Goal: Information Seeking & Learning: Find specific fact

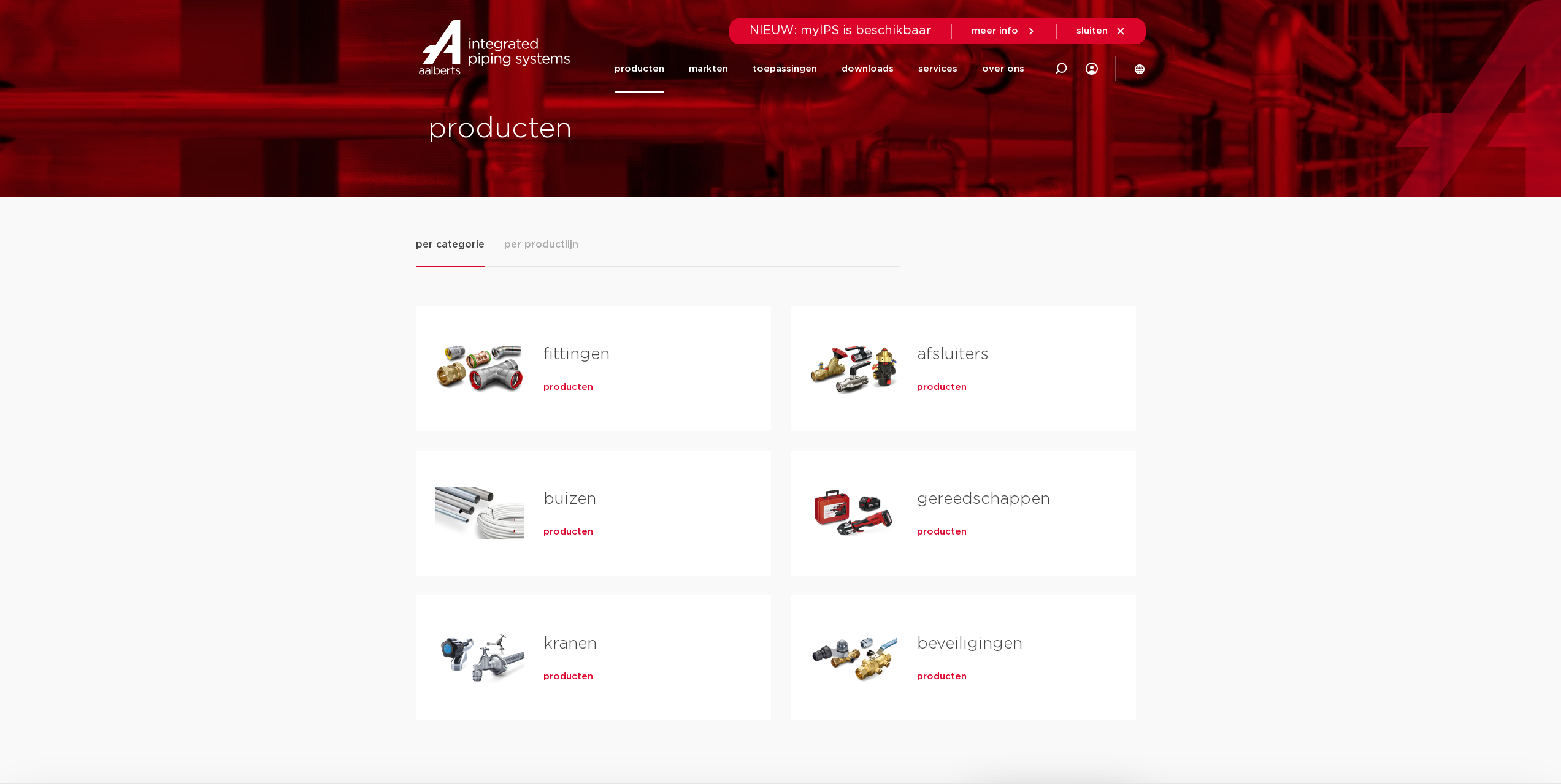
click at [475, 362] on div "Tabs. Open items met enter of spatie, sluit af met escape en navigeer met de pi…" at bounding box center [479, 368] width 88 height 86
click at [558, 354] on link "fittingen" at bounding box center [577, 354] width 66 height 16
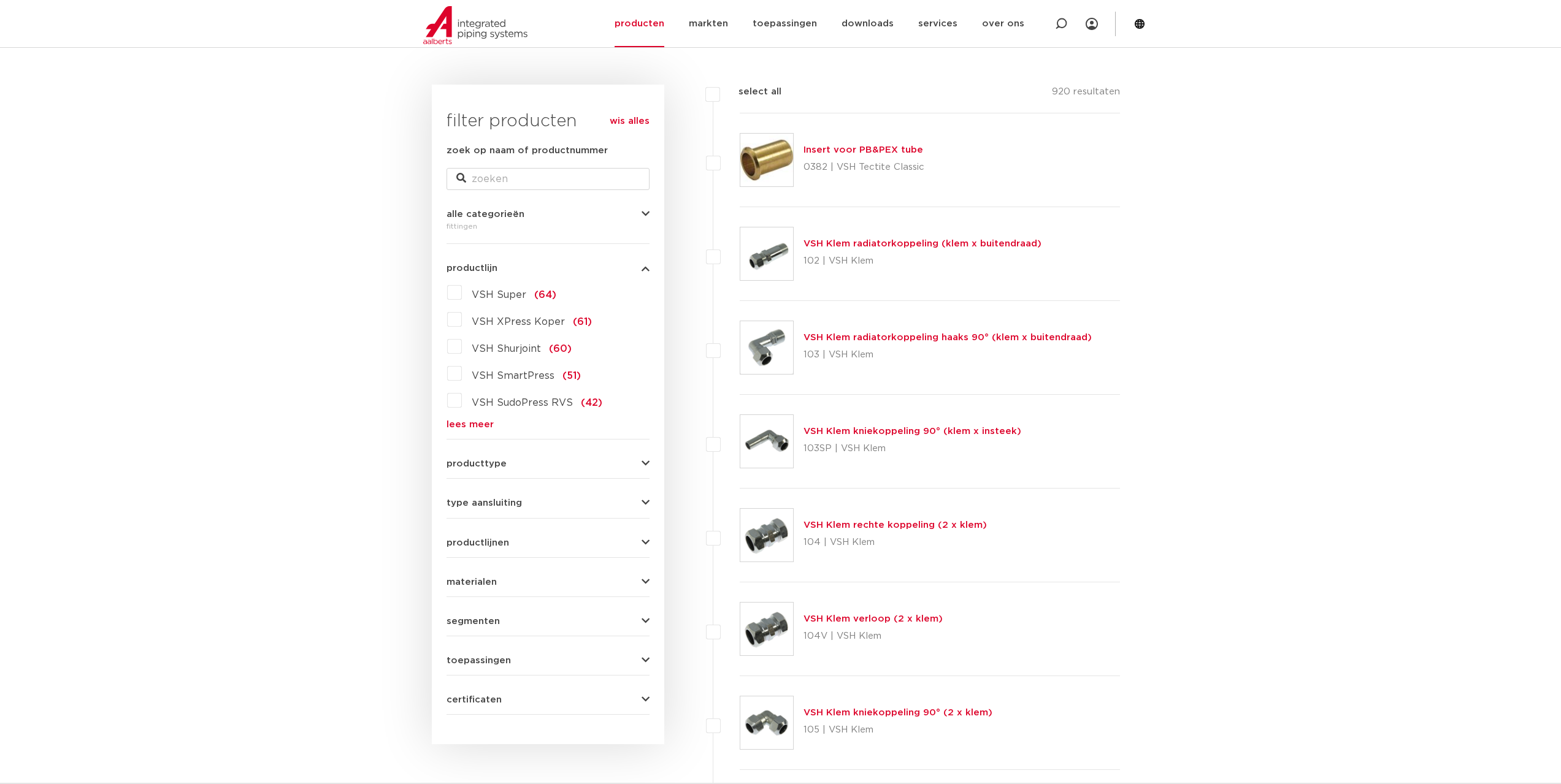
scroll to position [306, 0]
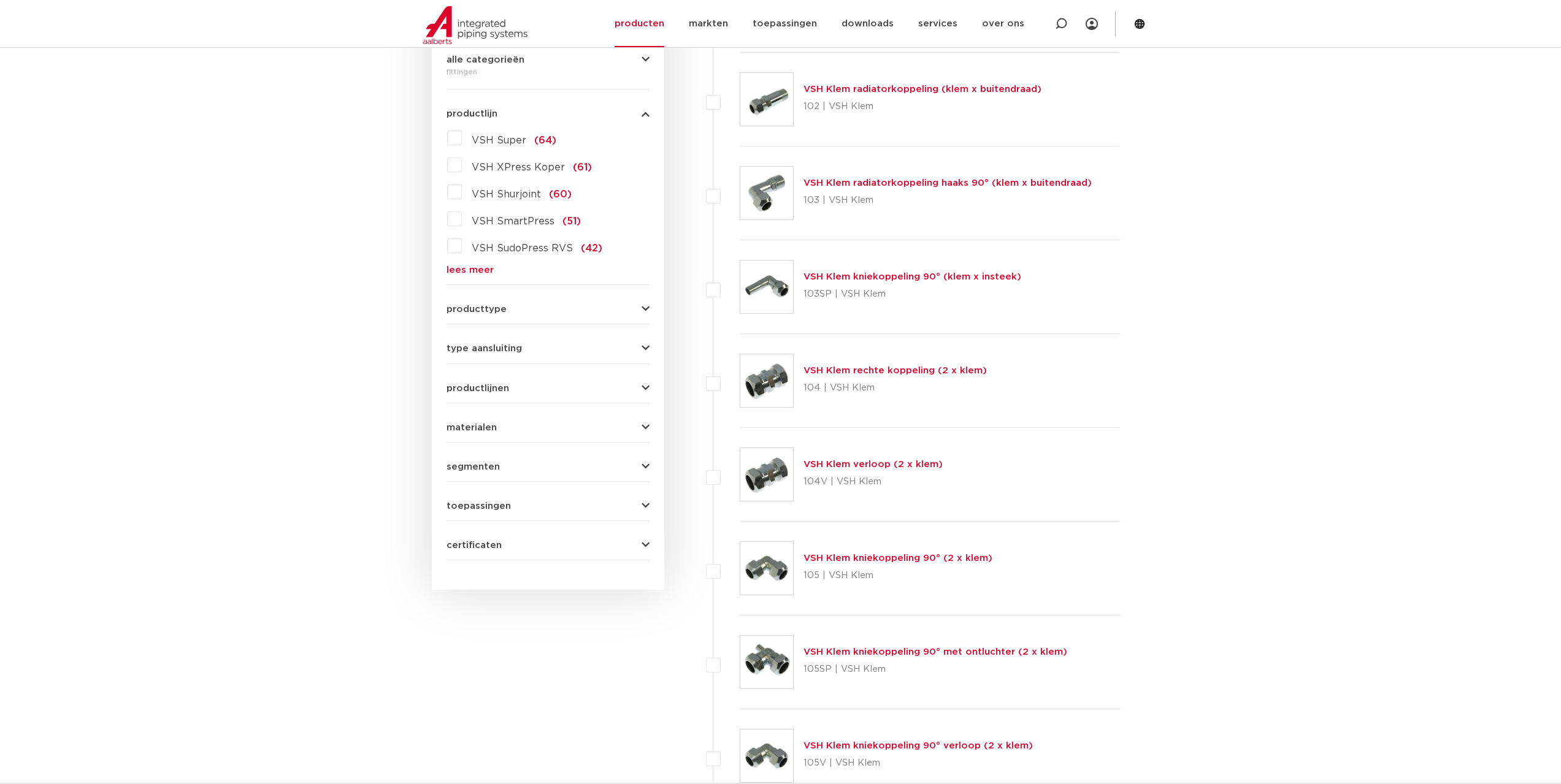
click at [462, 135] on label "VSH Super (64)" at bounding box center [509, 138] width 94 height 20
click at [0, 0] on input "VSH Super (64)" at bounding box center [0, 0] width 0 height 0
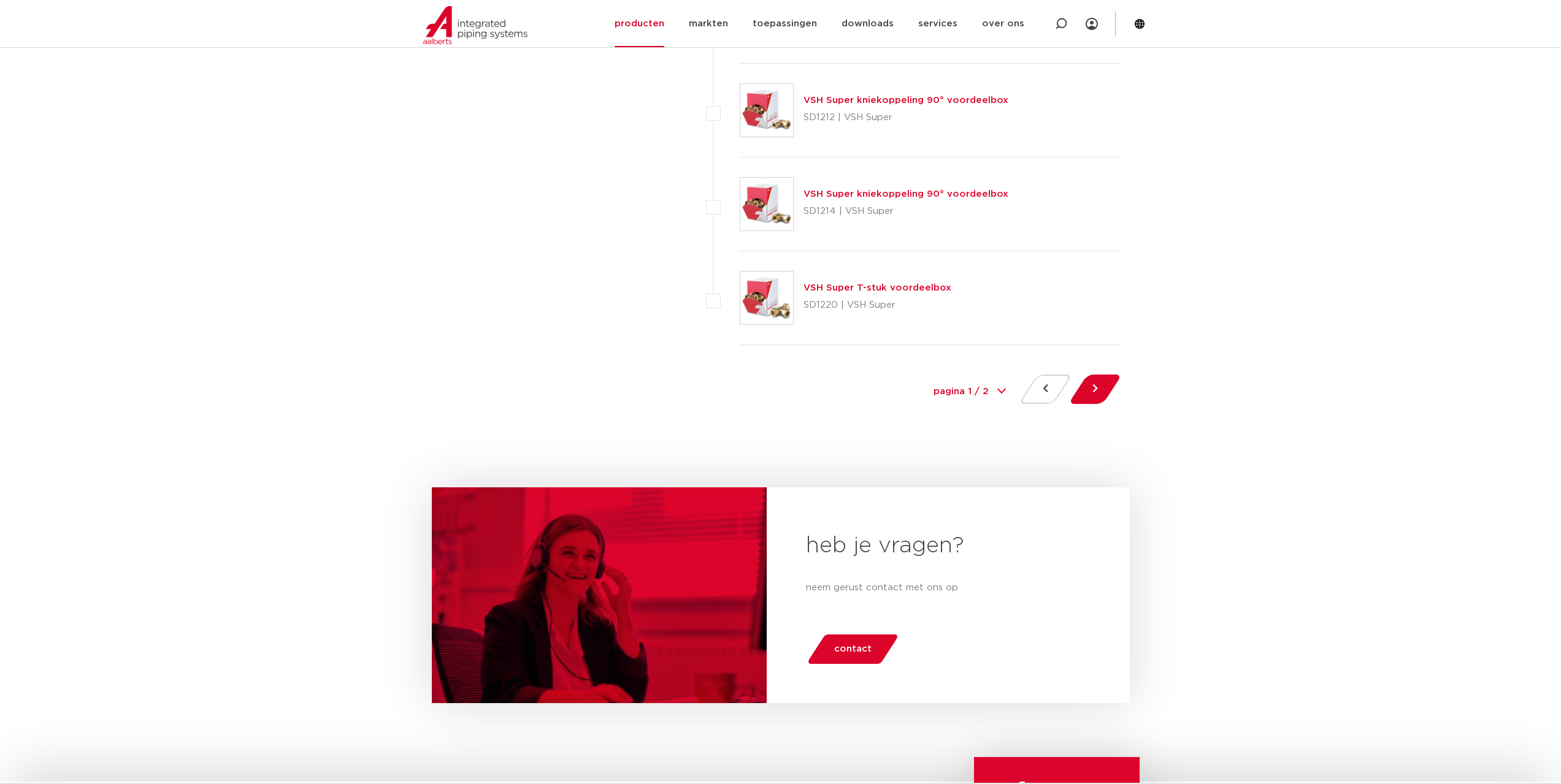
scroll to position [5543, 0]
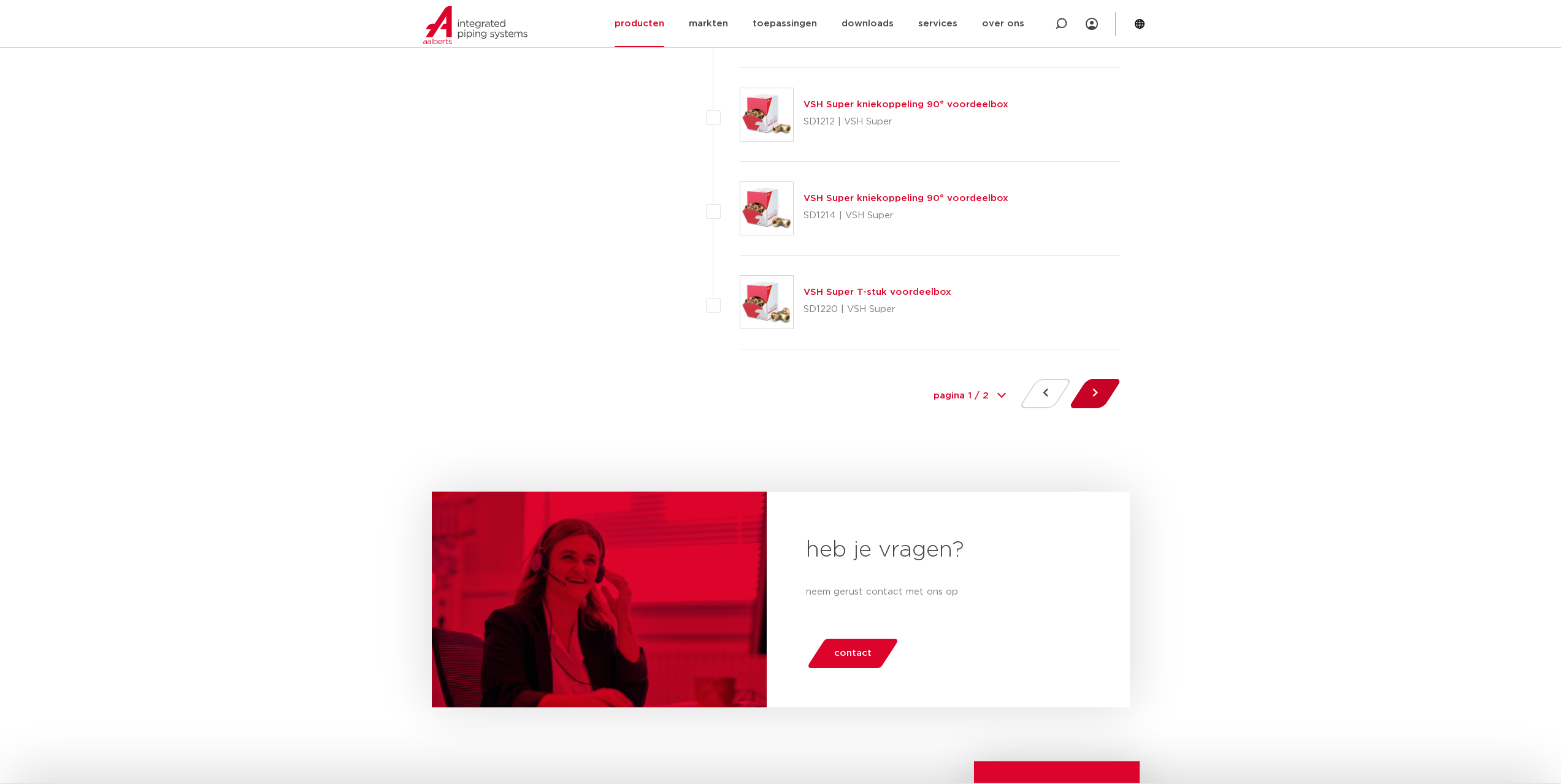
drag, startPoint x: 1088, startPoint y: 397, endPoint x: 1057, endPoint y: 351, distance: 55.5
click at [1088, 395] on button at bounding box center [1095, 393] width 35 height 29
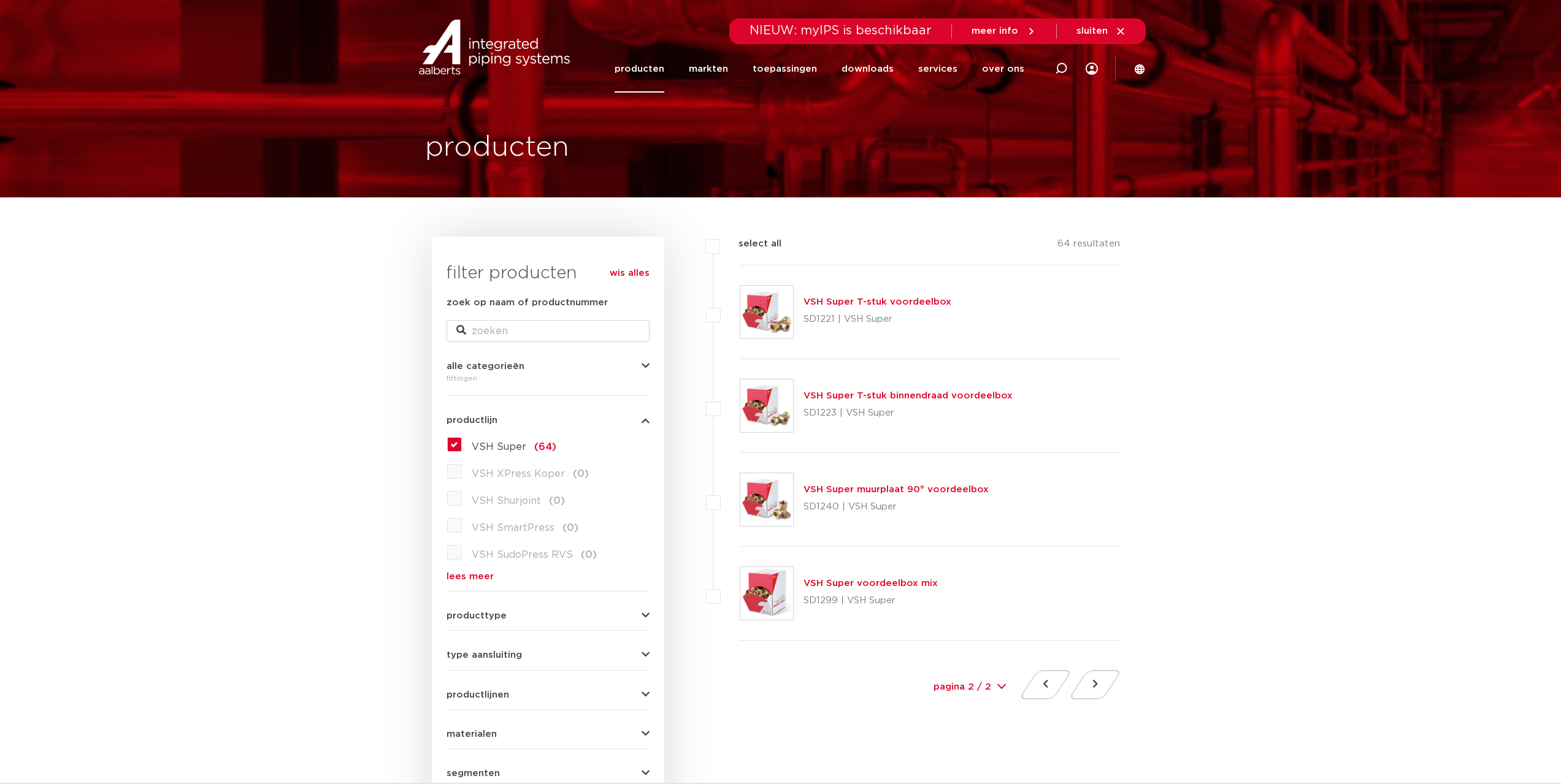
drag, startPoint x: 455, startPoint y: 472, endPoint x: 451, endPoint y: 456, distance: 16.5
click at [462, 469] on label "VSH XPress Koper (0)" at bounding box center [525, 472] width 127 height 20
click at [462, 472] on label "VSH XPress Koper (0)" at bounding box center [525, 472] width 127 height 20
click at [462, 445] on label "VSH Super (64)" at bounding box center [509, 444] width 94 height 20
click at [0, 0] on input "VSH Super (64)" at bounding box center [0, 0] width 0 height 0
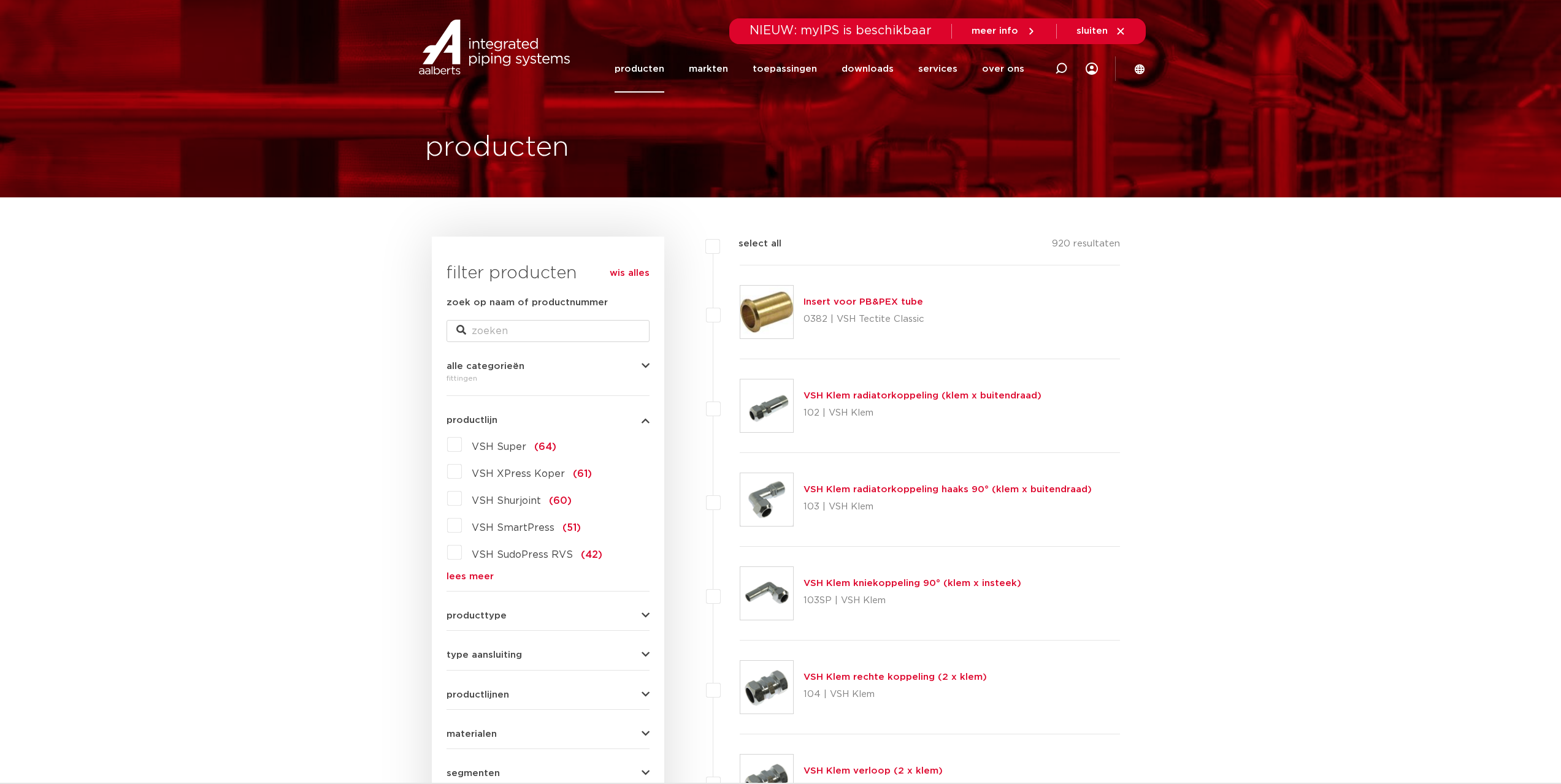
click at [462, 470] on label "VSH XPress Koper (61)" at bounding box center [527, 472] width 130 height 20
click at [0, 0] on input "VSH XPress Koper (61)" at bounding box center [0, 0] width 0 height 0
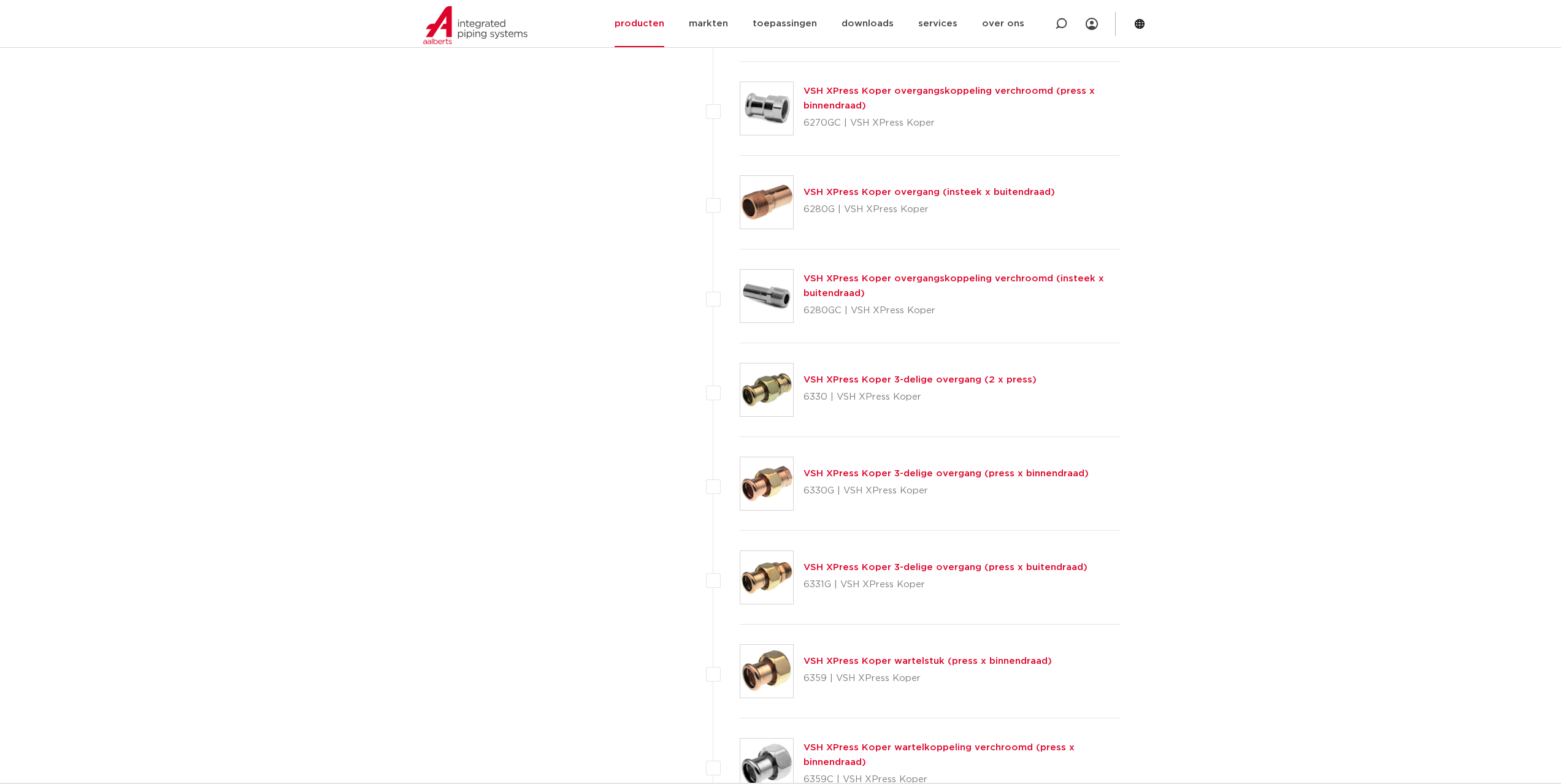
scroll to position [1226, 0]
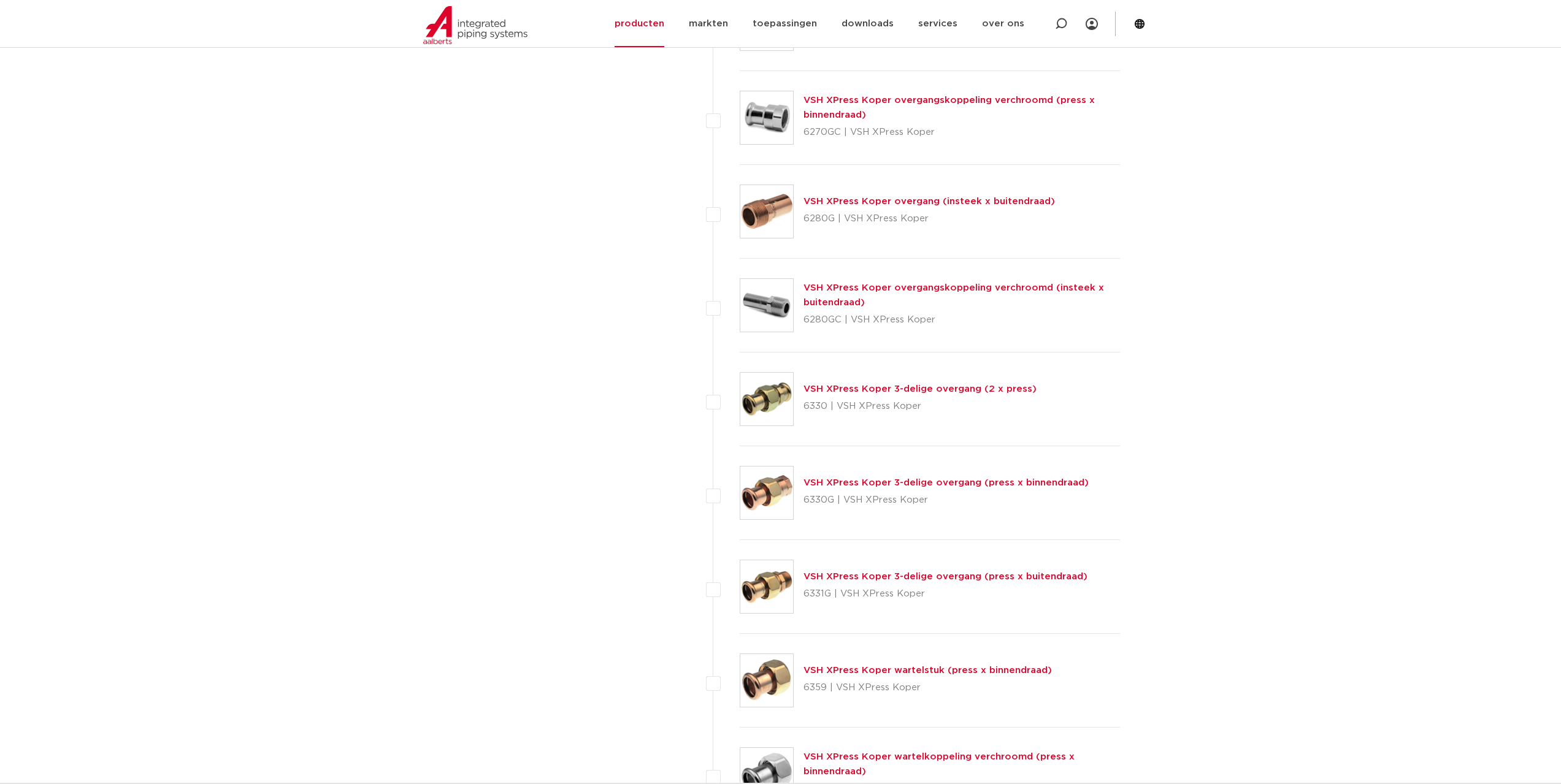
click at [852, 197] on link "VSH XPress Koper overgang (insteek x buitendraad)" at bounding box center [929, 202] width 252 height 9
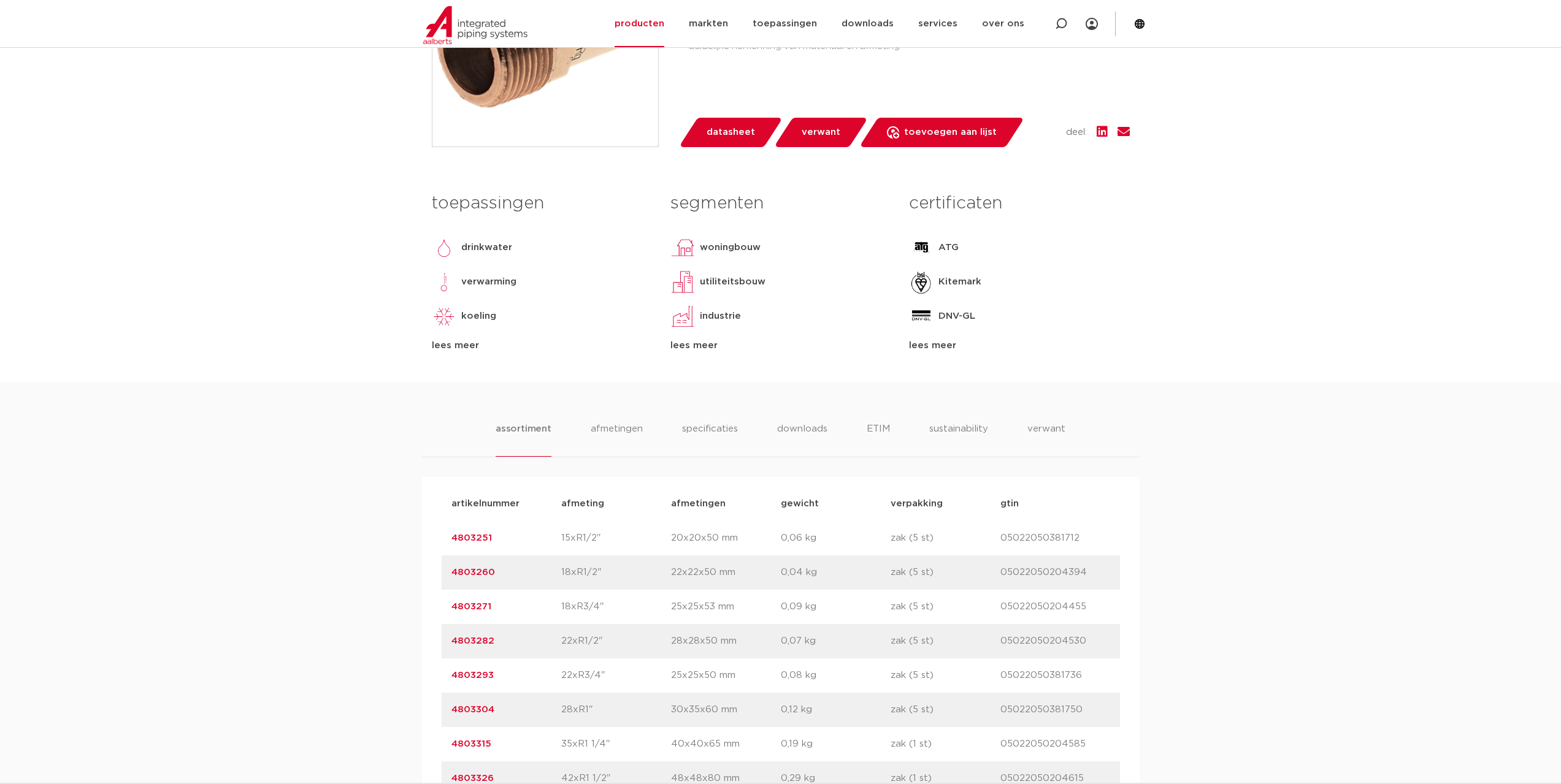
scroll to position [675, 0]
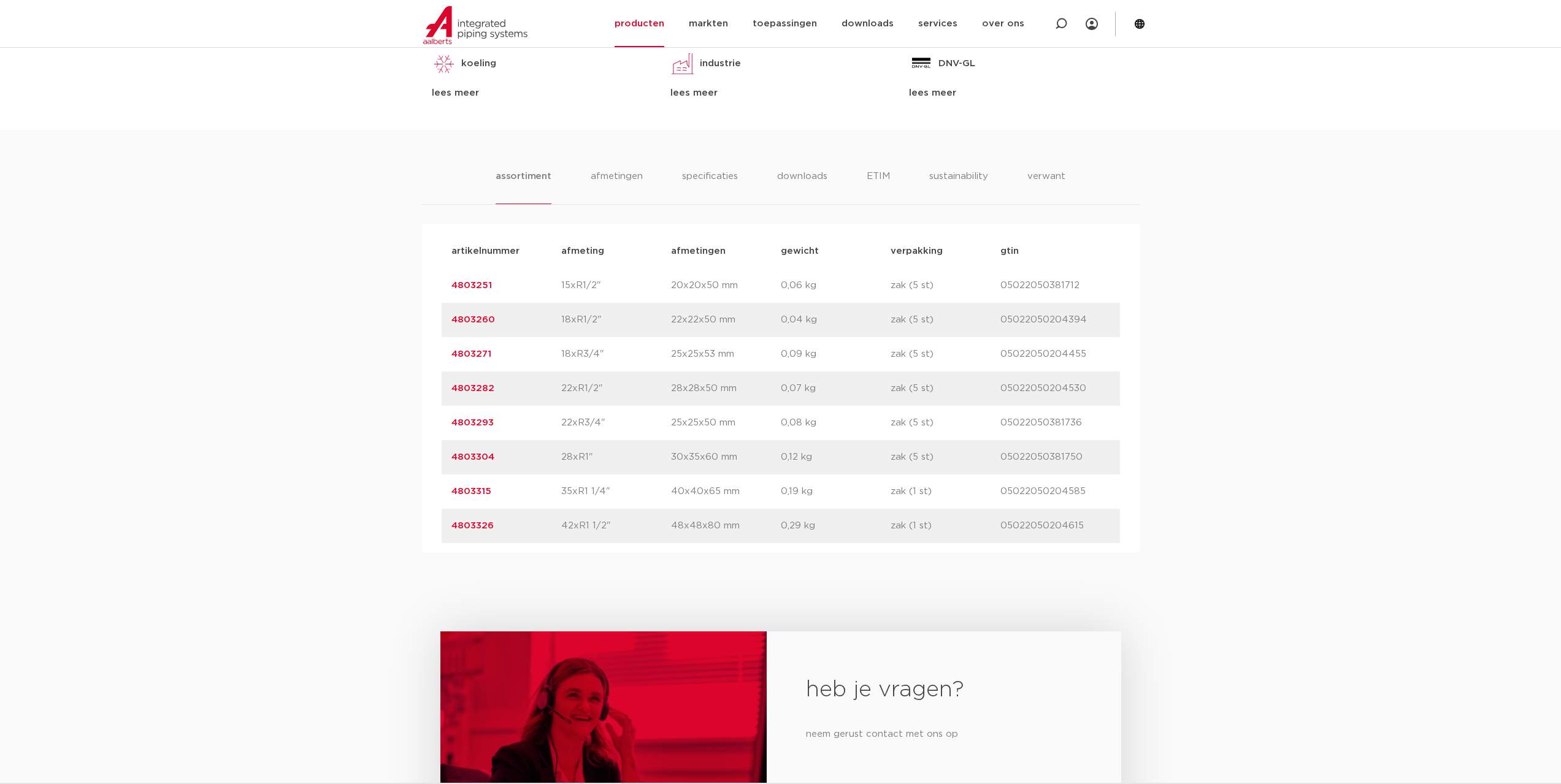
click at [601, 286] on p "15xR1/2"" at bounding box center [616, 286] width 110 height 15
drag, startPoint x: 598, startPoint y: 289, endPoint x: 558, endPoint y: 291, distance: 40.0
click at [558, 291] on div "artikelnummer 4803251 afmeting 15xR1/2" [GEOGRAPHIC_DATA] 20x20x50 mm gewicht 0…" at bounding box center [780, 286] width 678 height 34
click at [474, 279] on p "4803251" at bounding box center [506, 286] width 110 height 15
click at [484, 287] on link "4803251" at bounding box center [471, 285] width 40 height 9
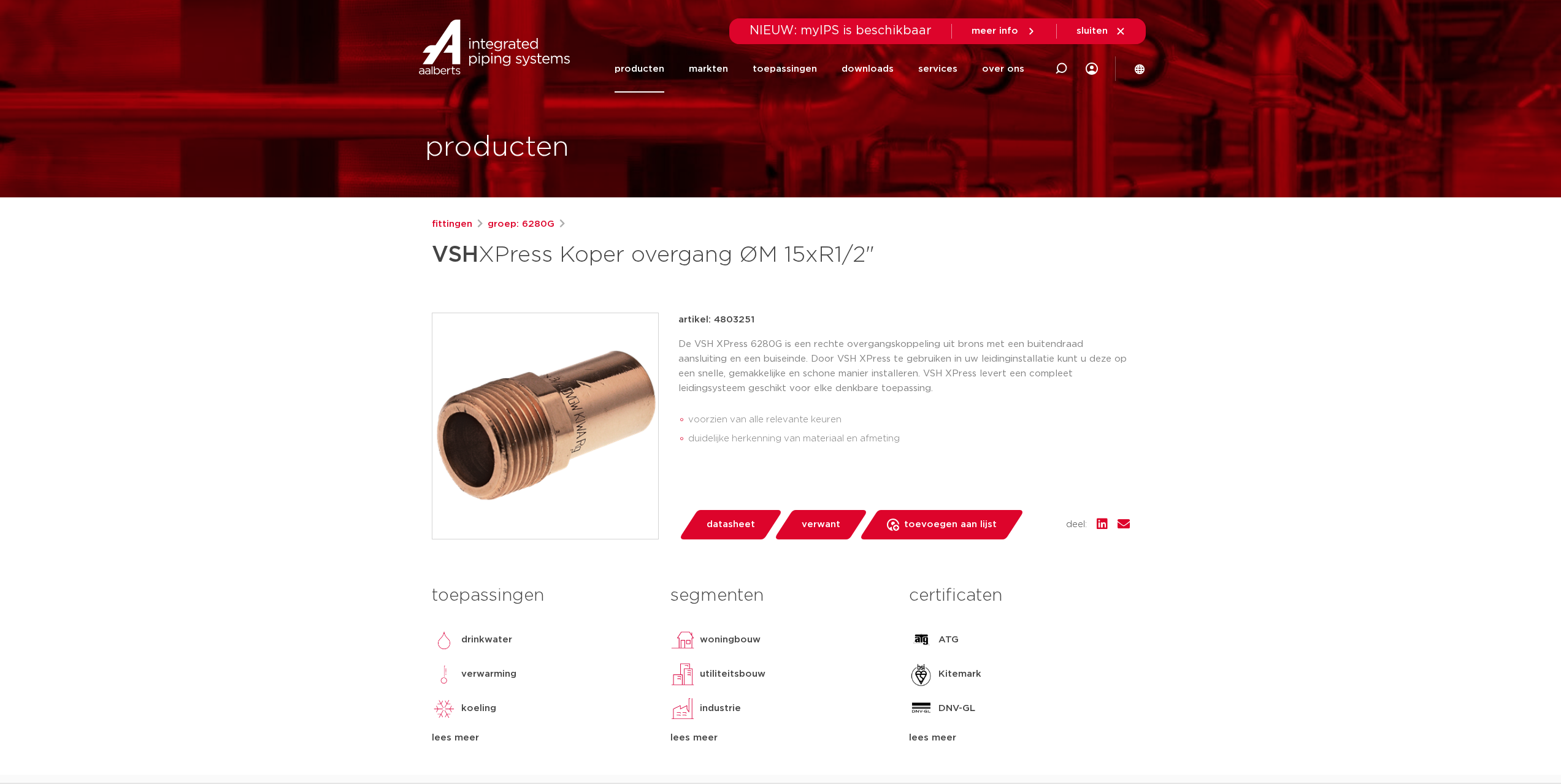
drag, startPoint x: 750, startPoint y: 319, endPoint x: 715, endPoint y: 316, distance: 35.1
click at [715, 316] on p "artikel: 4803251" at bounding box center [716, 320] width 76 height 15
copy p "4803251"
